Goal: Find specific page/section

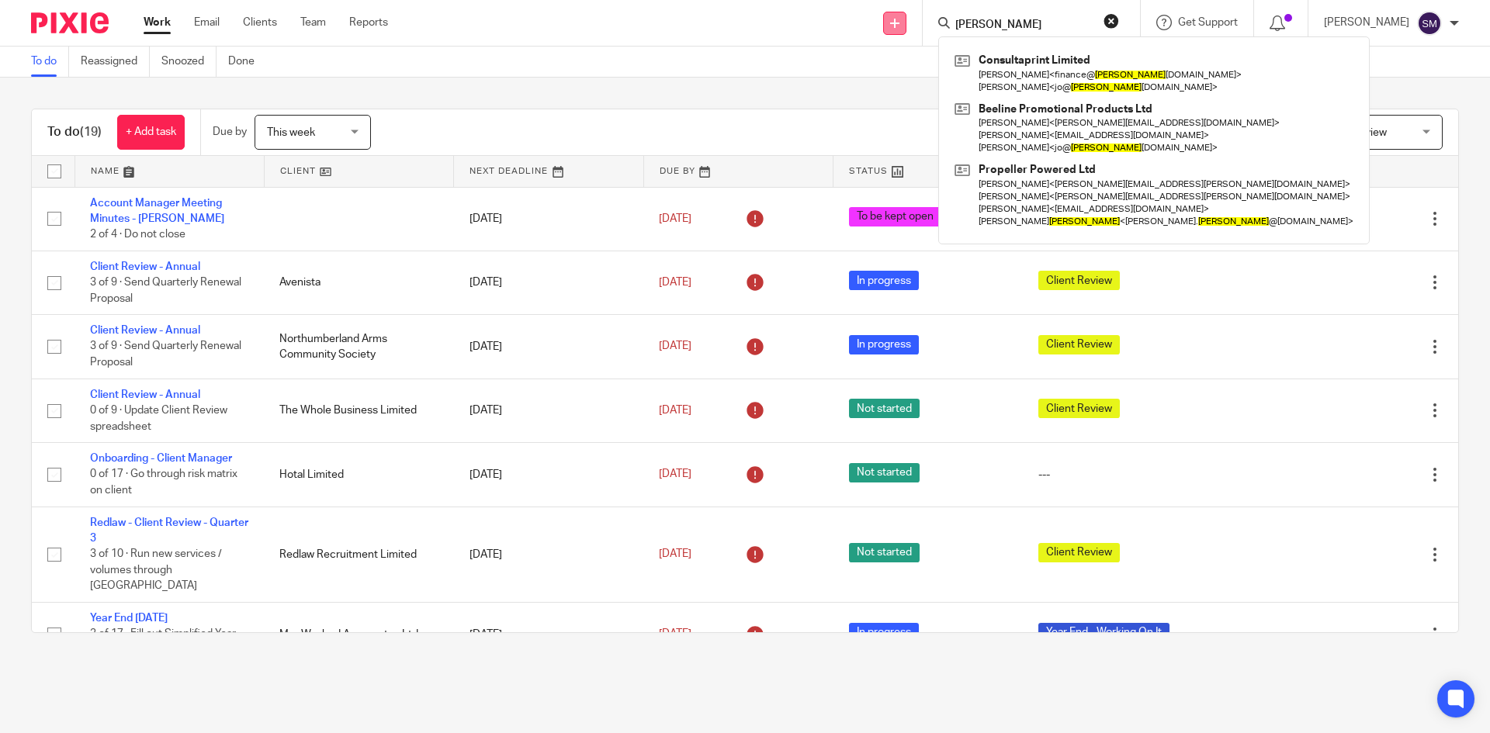
drag, startPoint x: 1009, startPoint y: 23, endPoint x: 905, endPoint y: 23, distance: 104.7
click at [905, 23] on div "Send new email Create task Add client Request signature hatt Consultaprint Limi…" at bounding box center [950, 23] width 1079 height 46
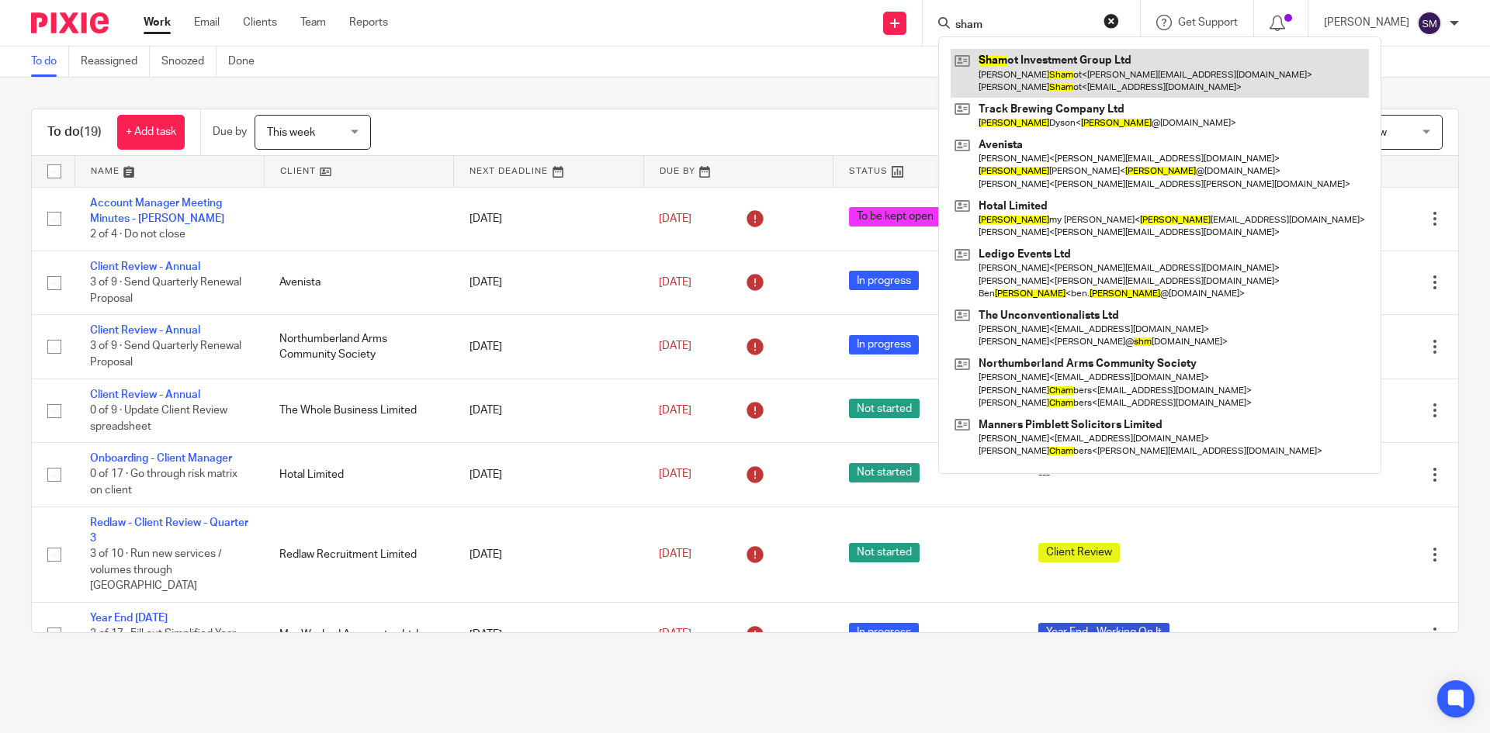
type input "sham"
